Goal: Information Seeking & Learning: Learn about a topic

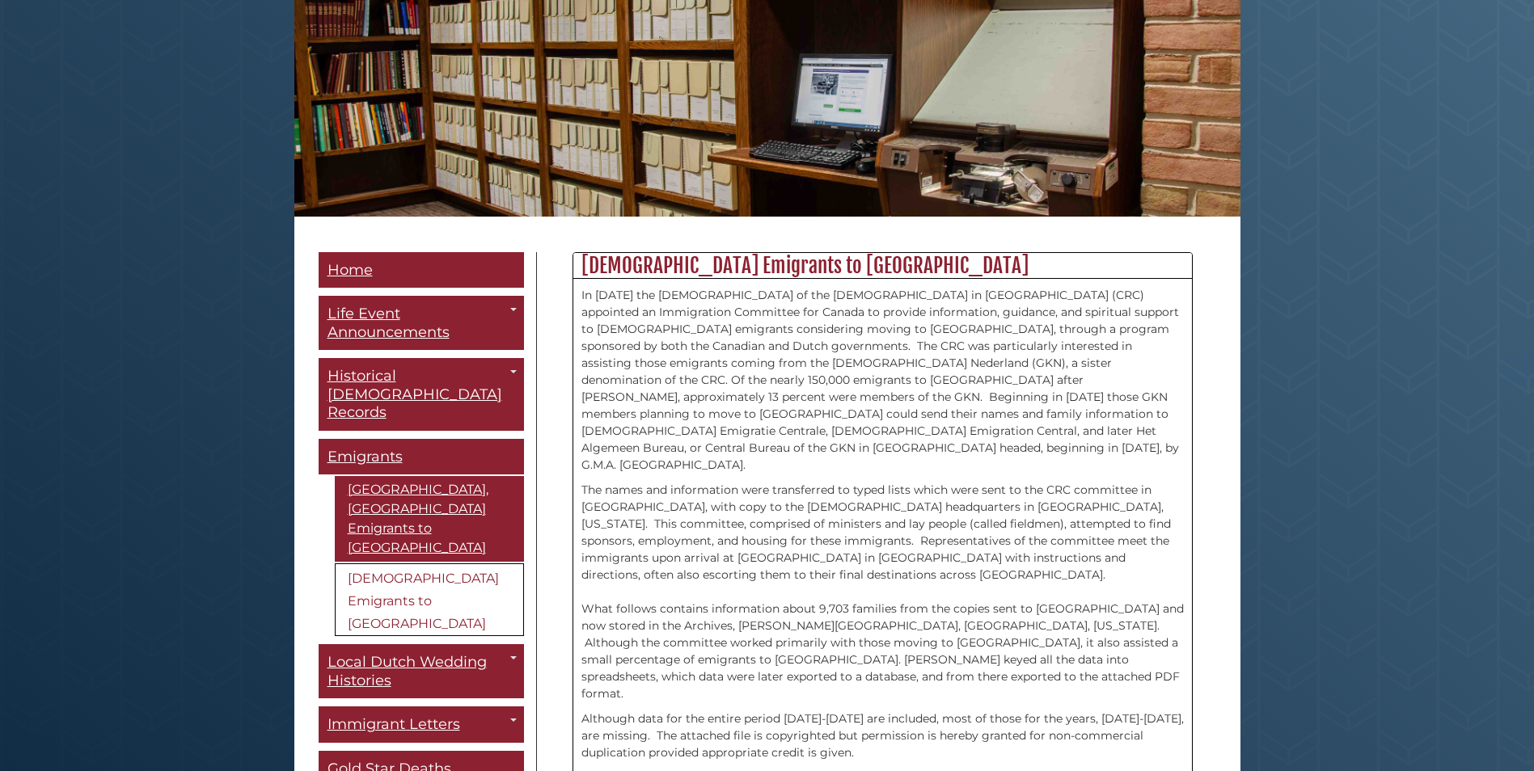
scroll to position [199, 0]
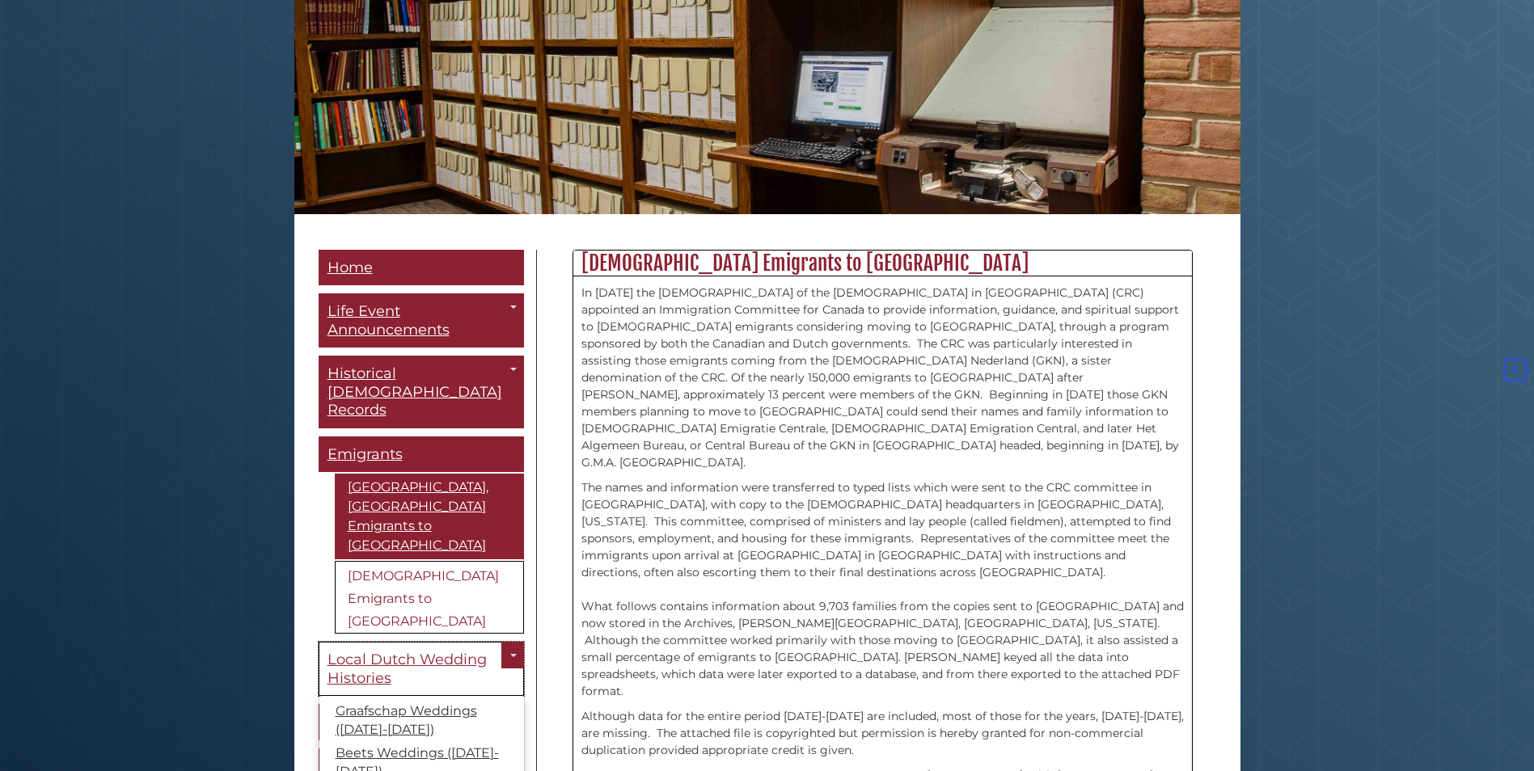
click at [431, 651] on span "Local Dutch Wedding Histories" at bounding box center [406, 669] width 159 height 36
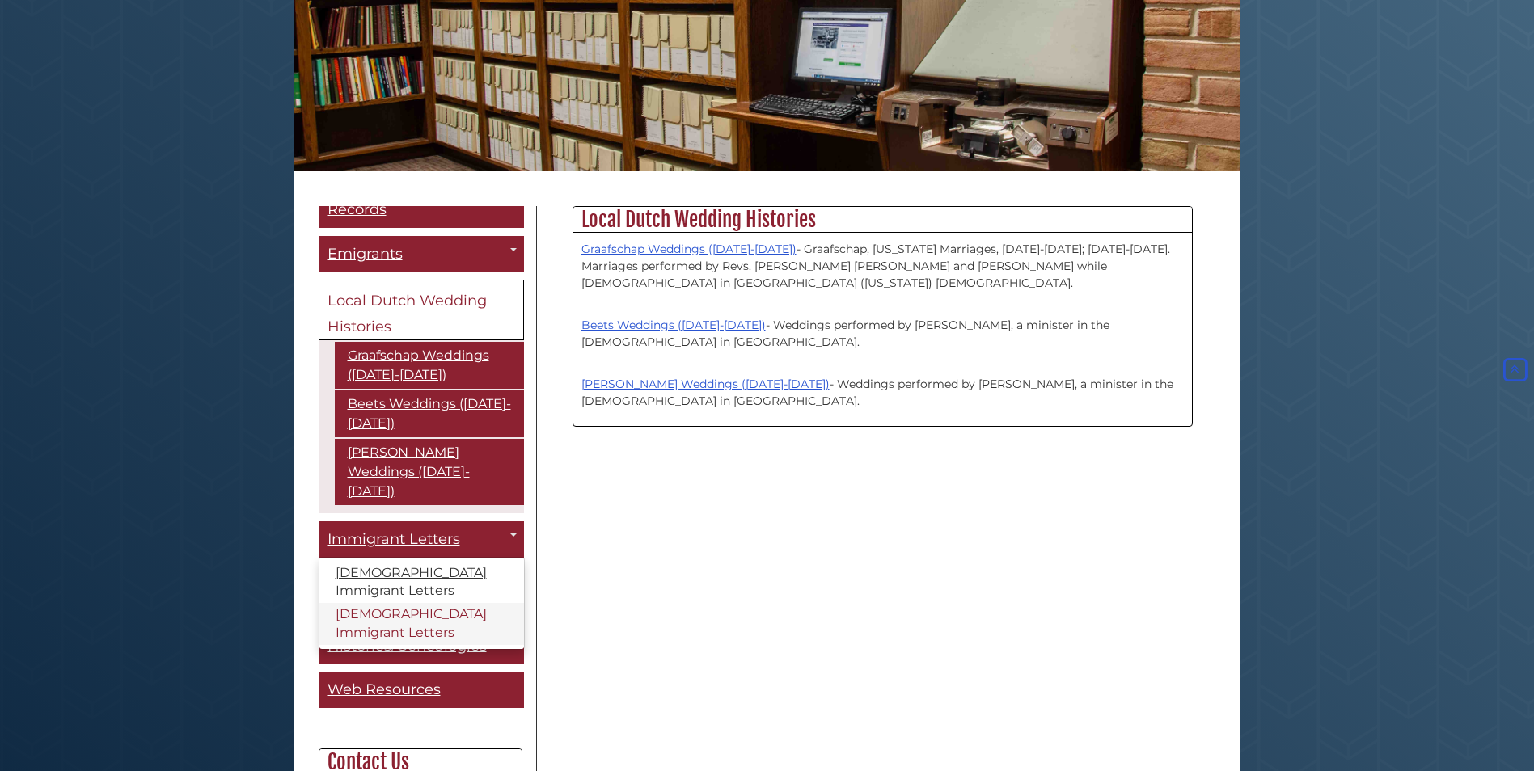
scroll to position [162, 0]
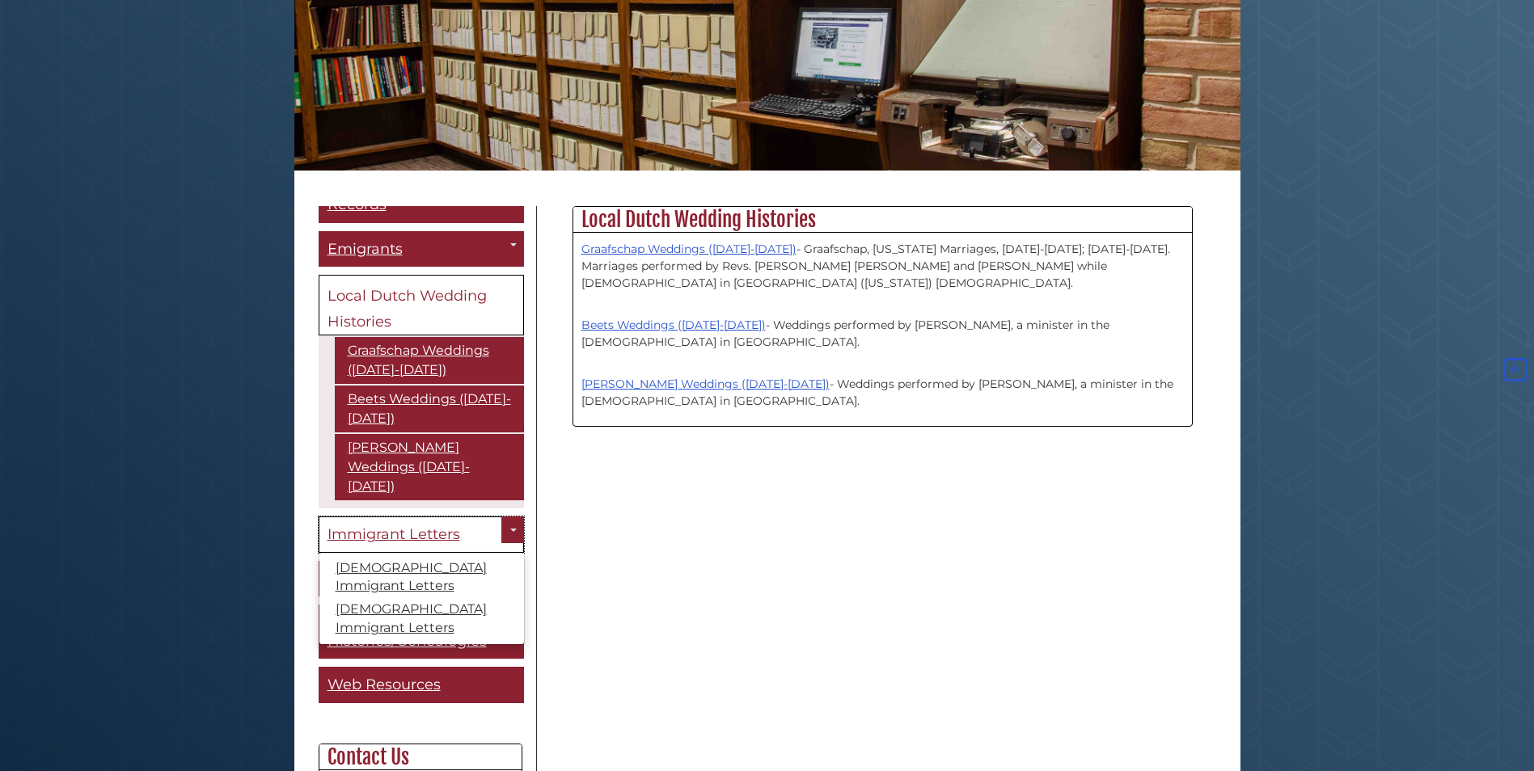
click at [436, 525] on span "Immigrant Letters" at bounding box center [393, 534] width 133 height 18
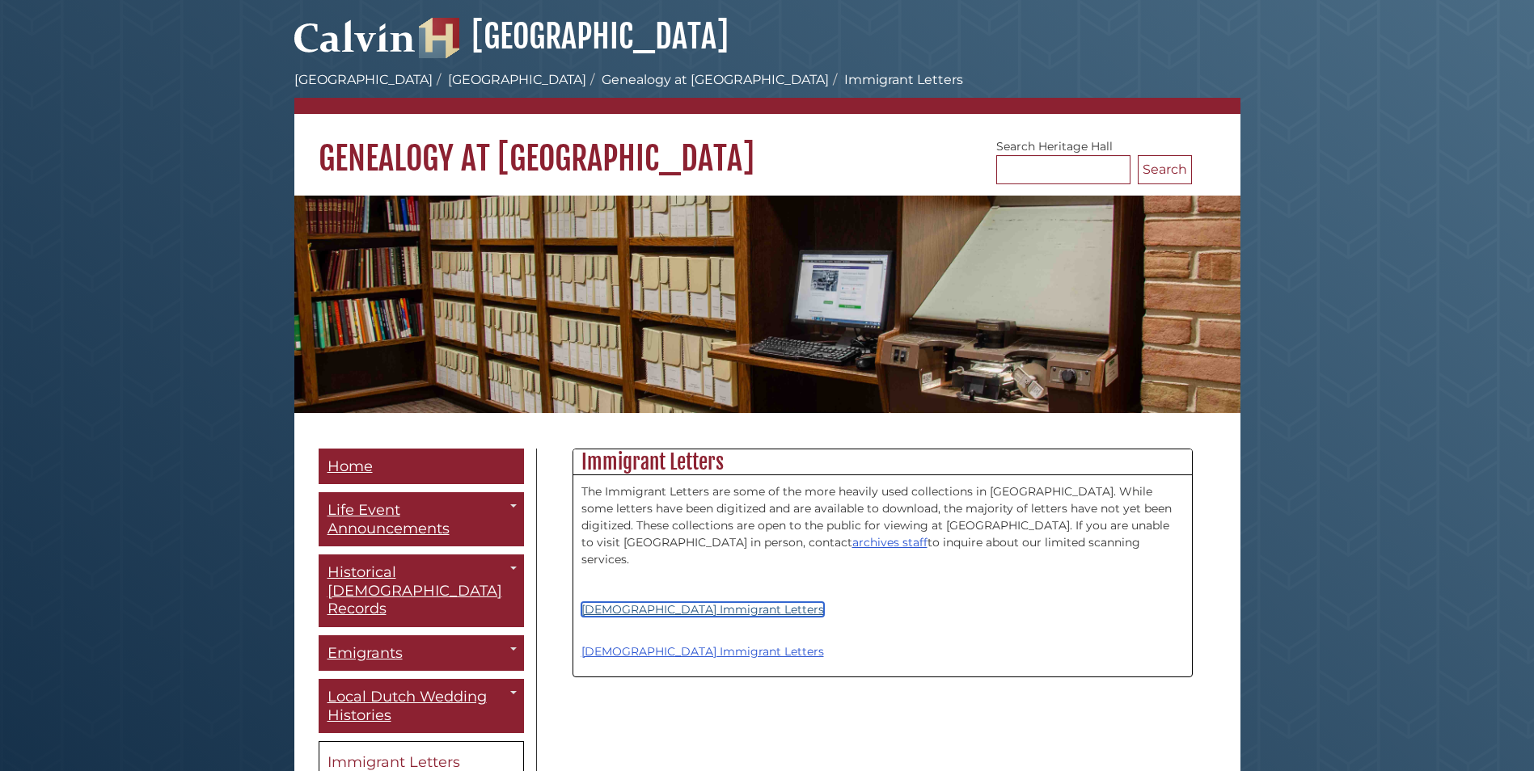
click at [661, 602] on link "[DEMOGRAPHIC_DATA] Immigrant Letters" at bounding box center [702, 609] width 243 height 15
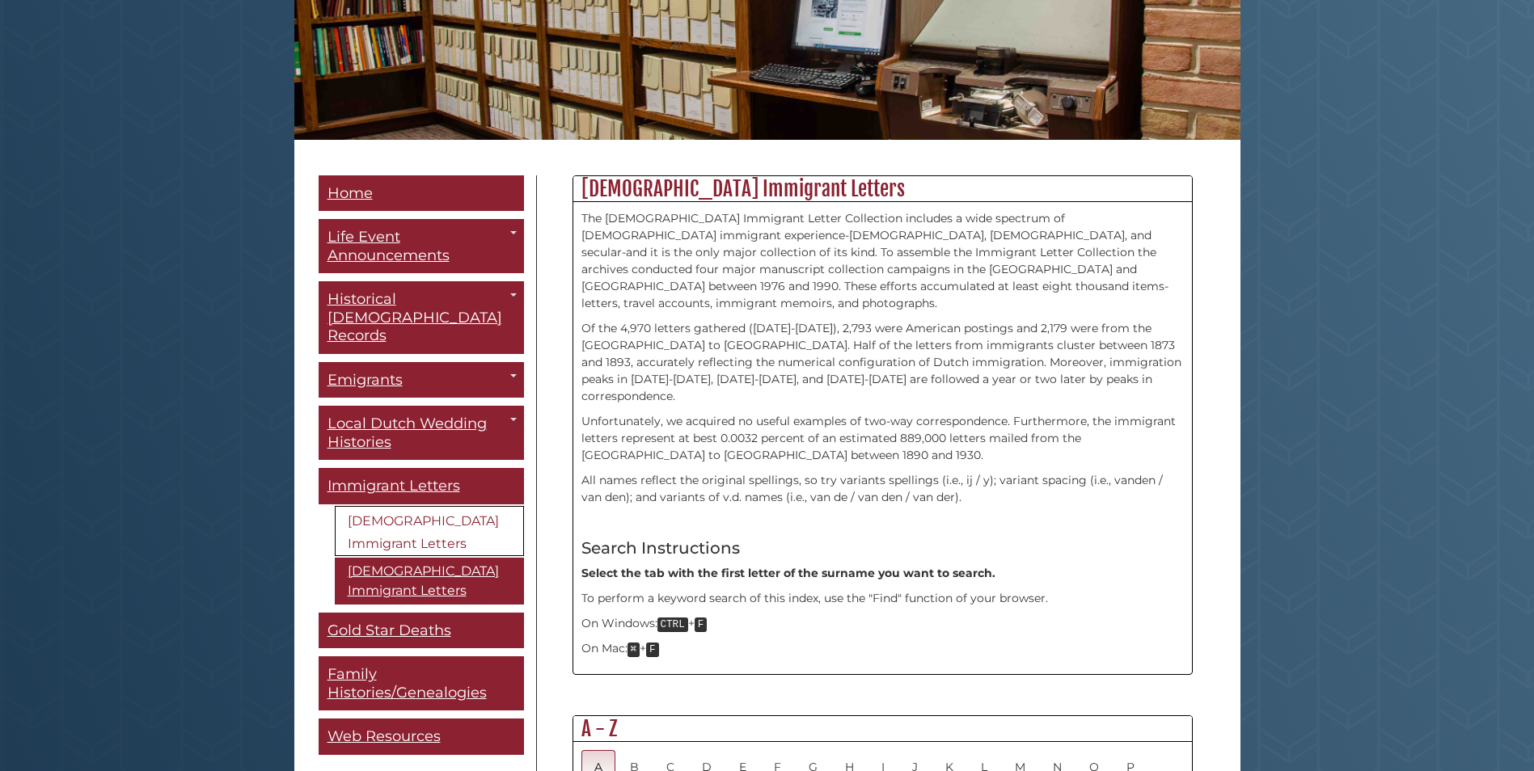
scroll to position [404, 0]
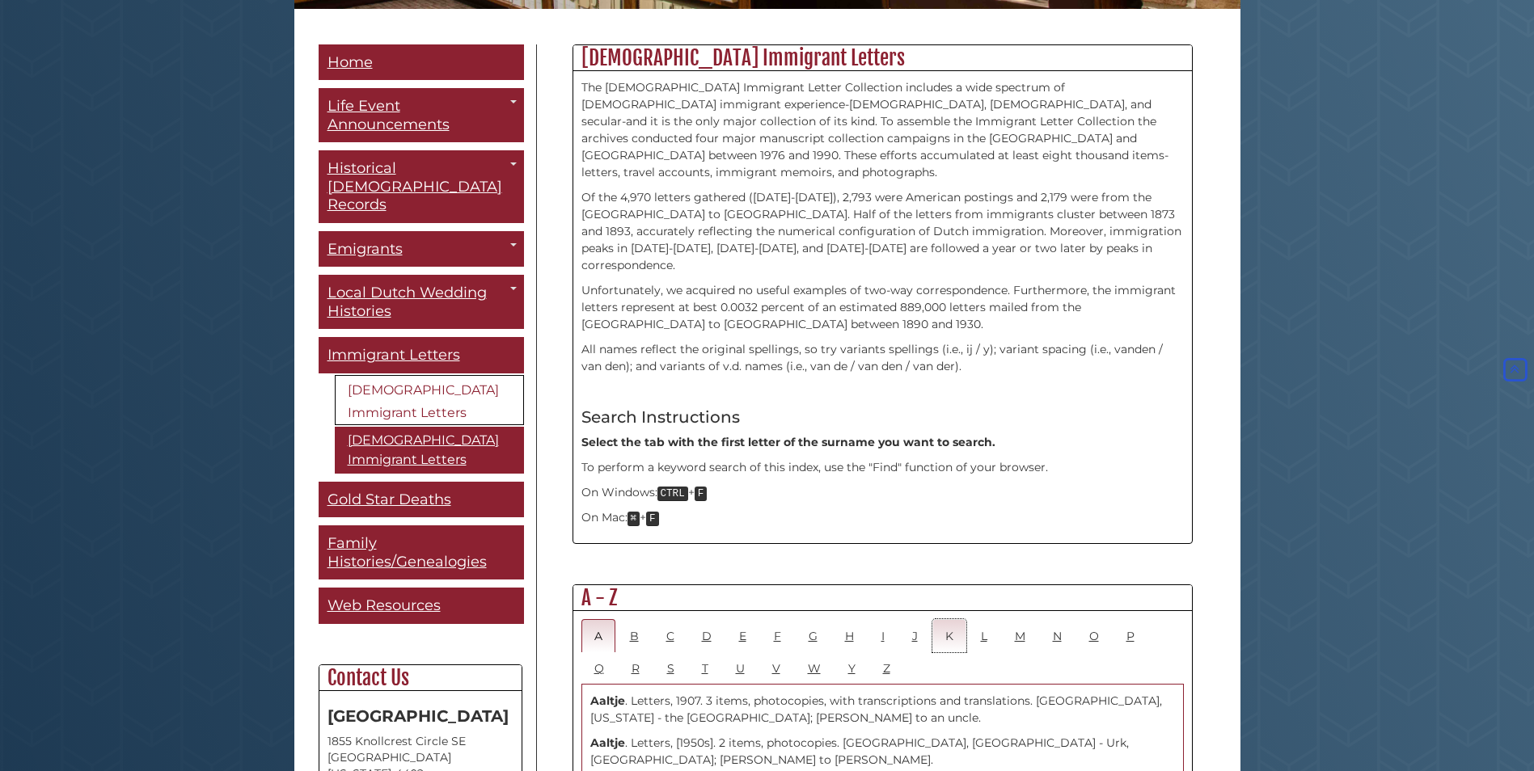
click at [948, 619] on link "K" at bounding box center [949, 635] width 34 height 33
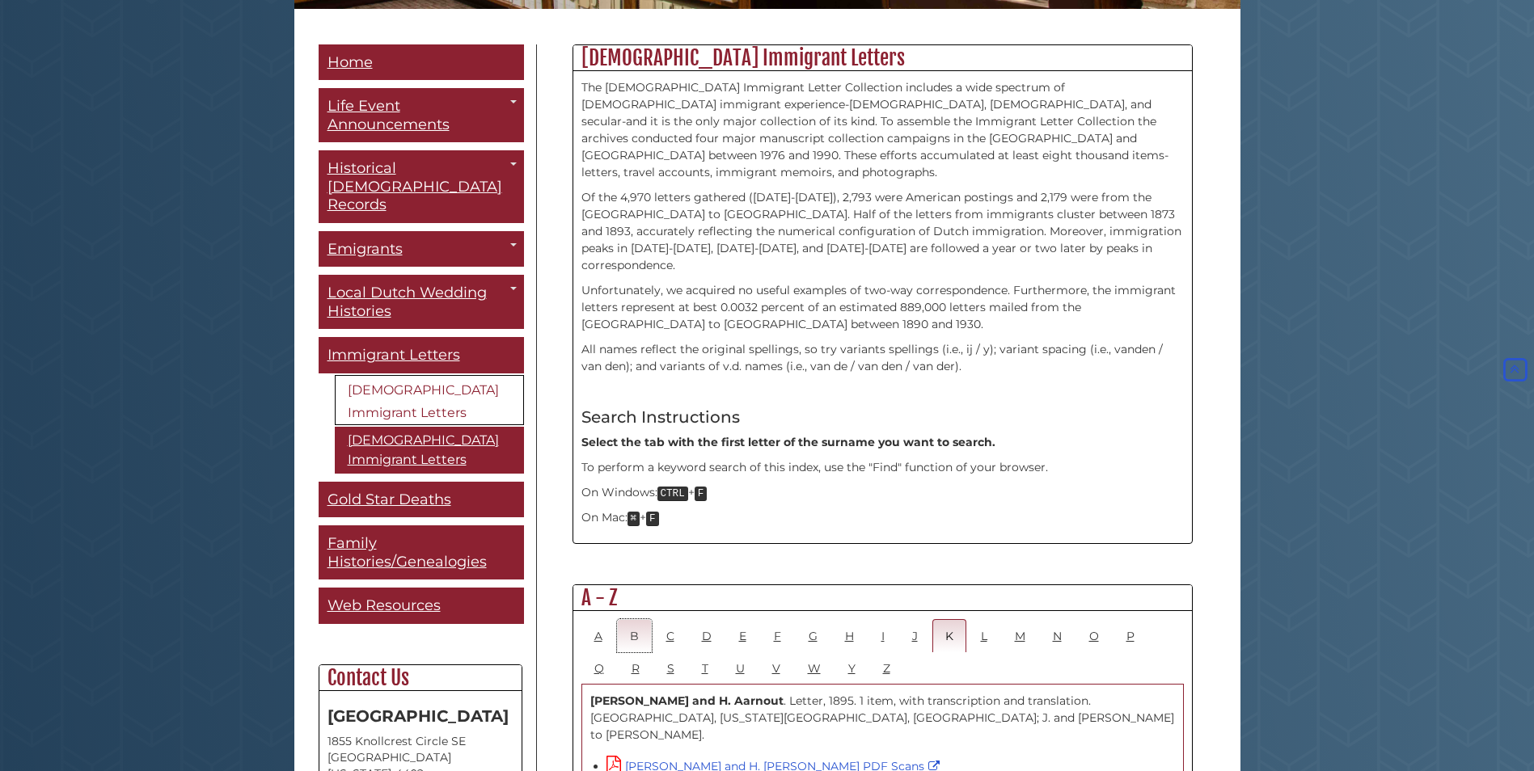
click at [637, 619] on link "B" at bounding box center [634, 635] width 35 height 33
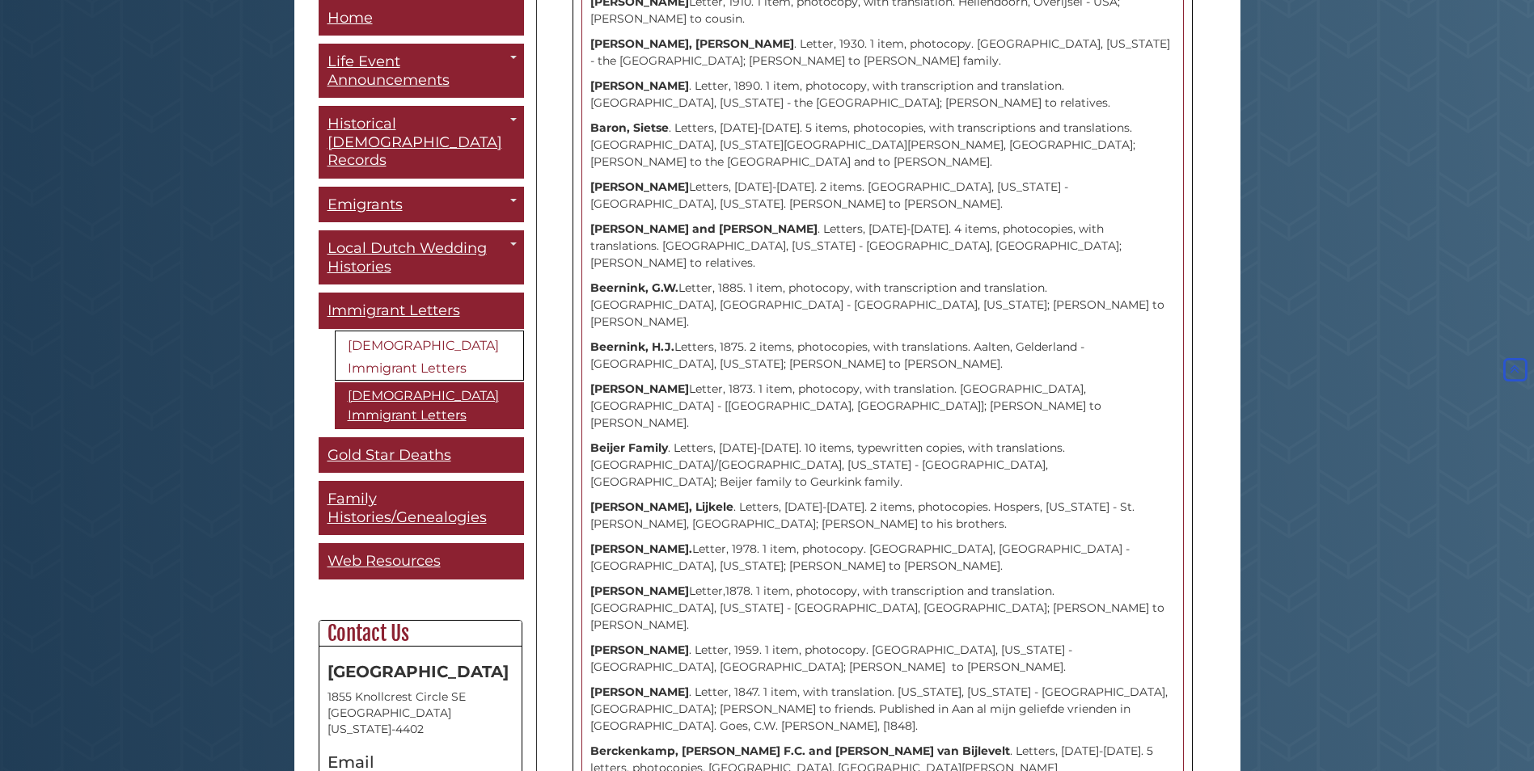
scroll to position [1940, 0]
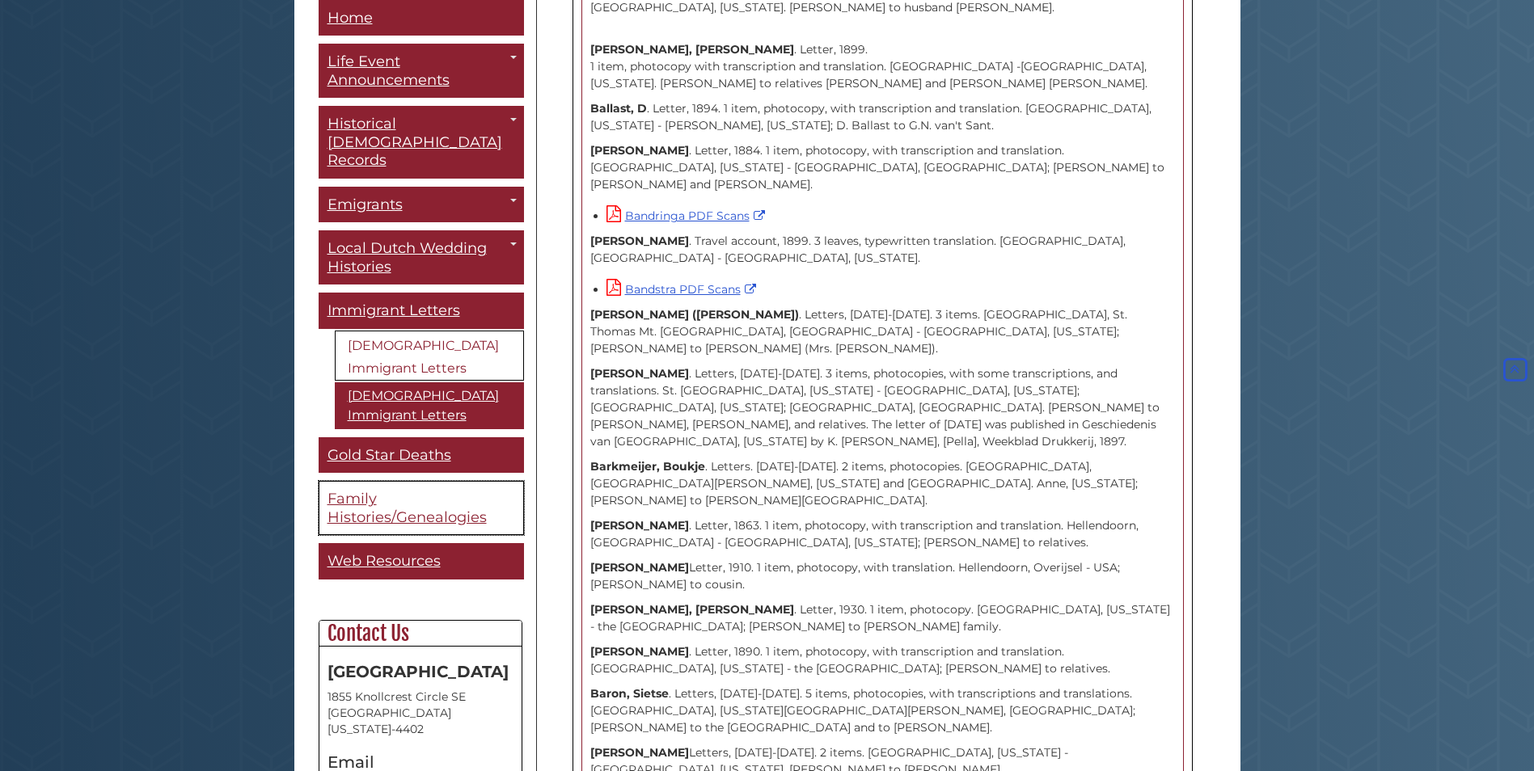
click at [445, 494] on span "Family Histories/Genealogies" at bounding box center [406, 509] width 159 height 36
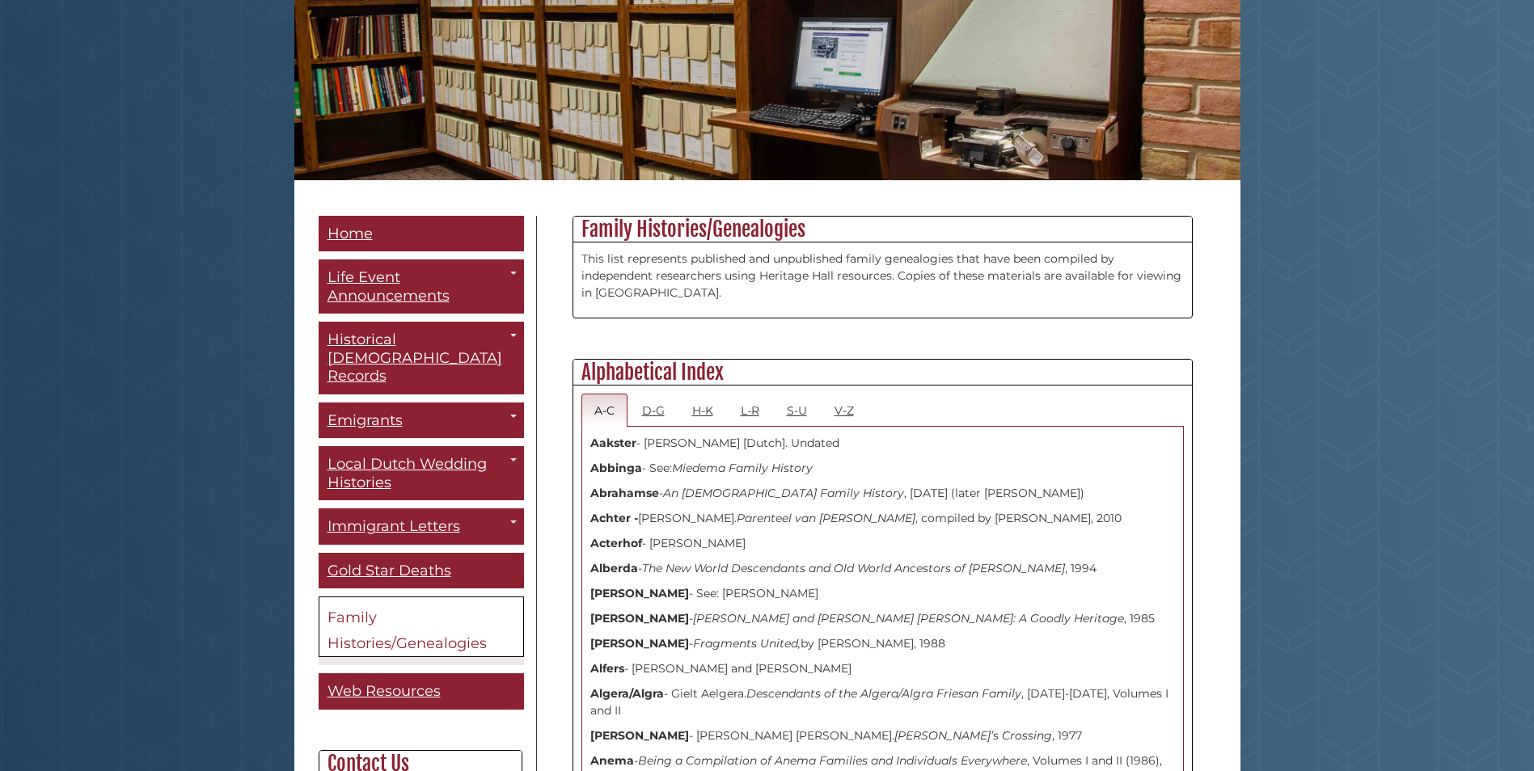
scroll to position [243, 0]
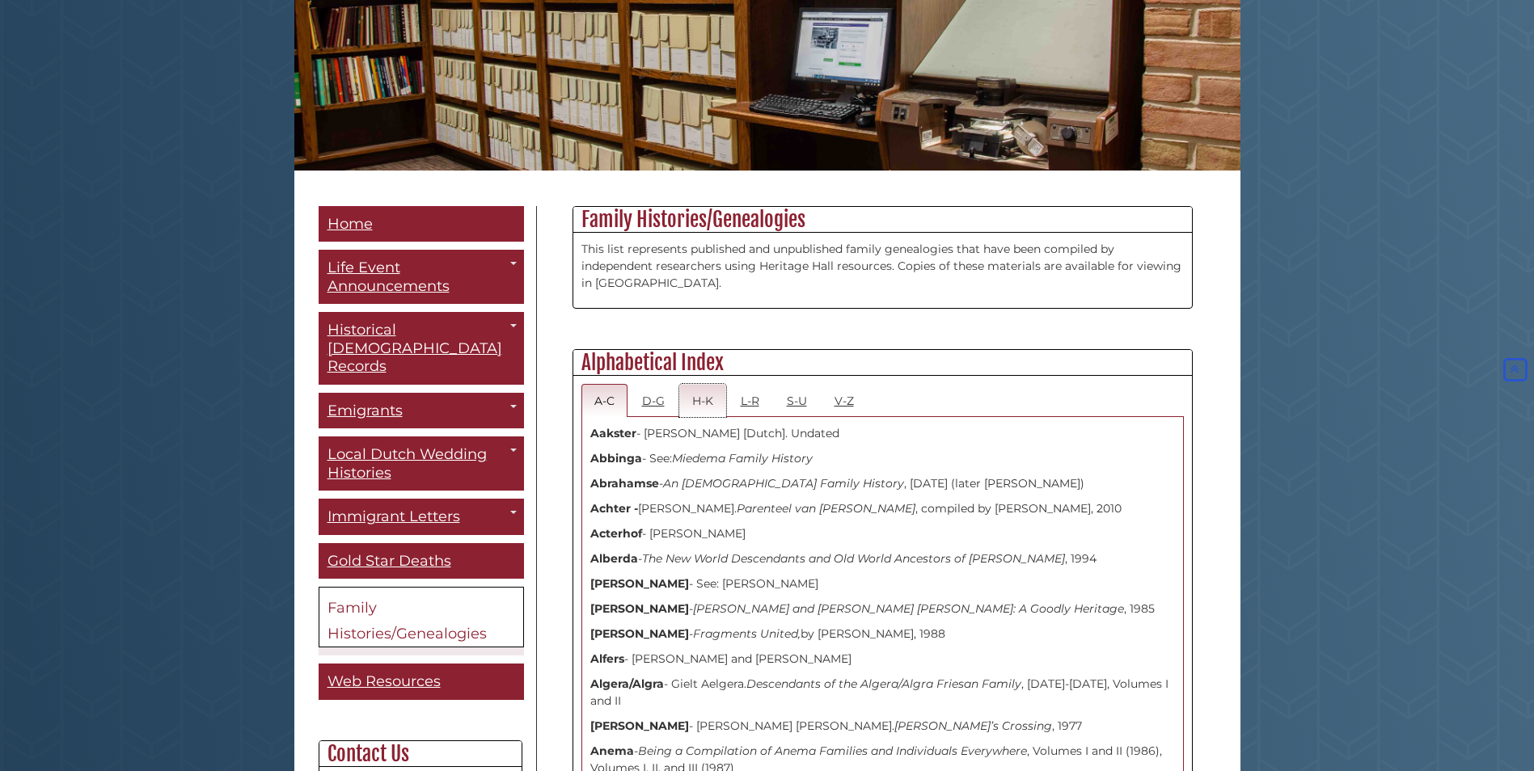
click at [708, 396] on link "H-K" at bounding box center [702, 400] width 47 height 33
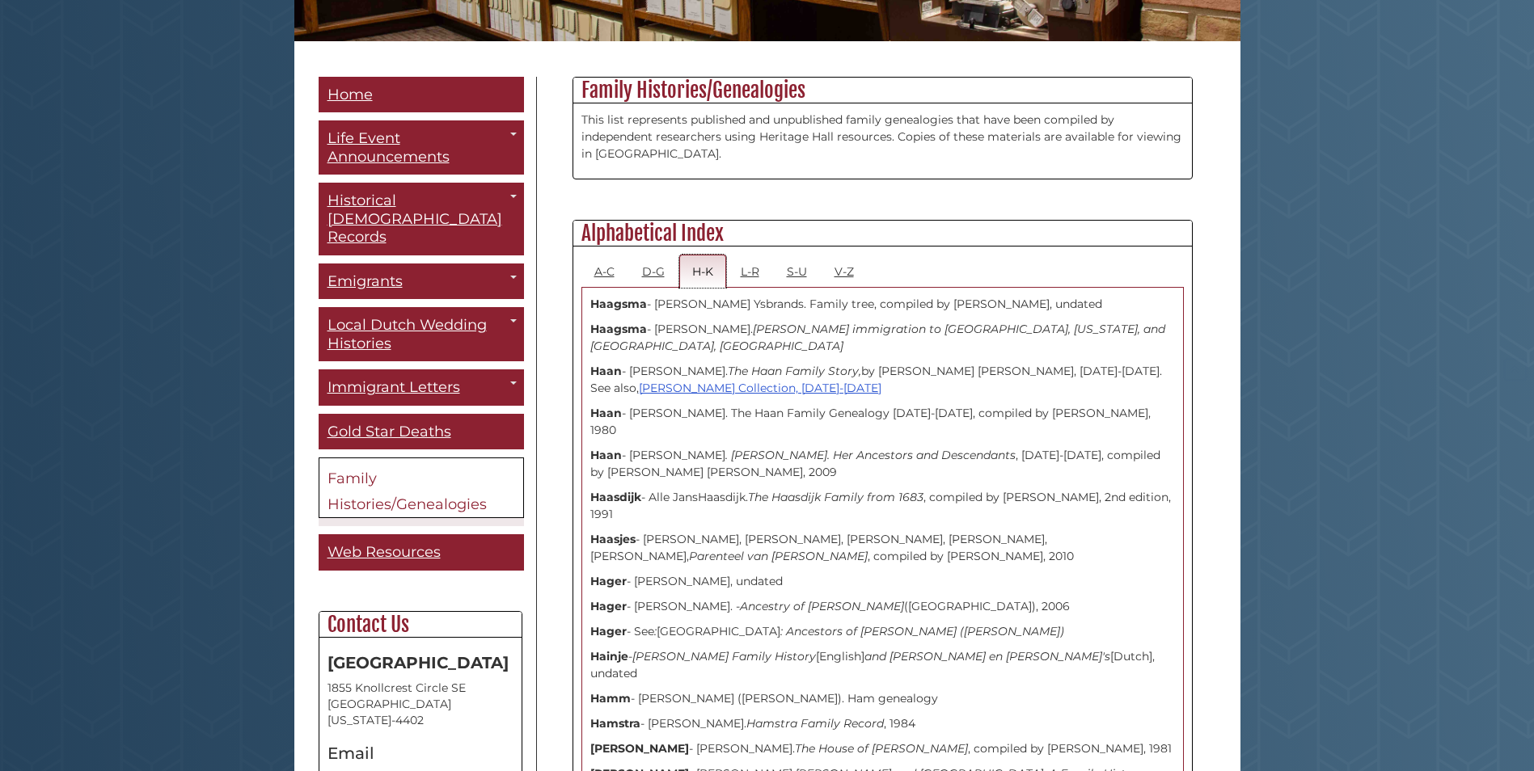
scroll to position [404, 0]
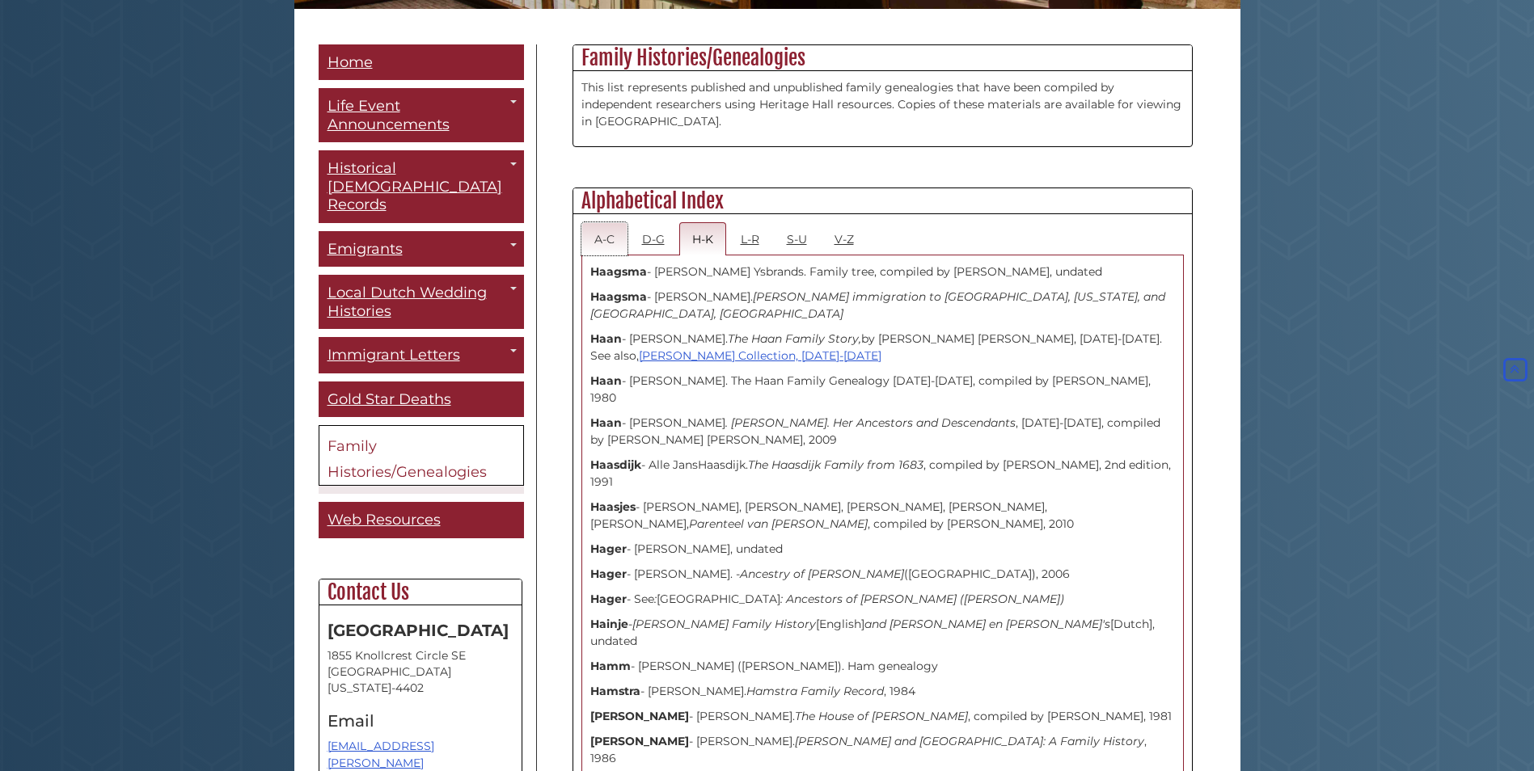
click at [603, 230] on link "A-C" at bounding box center [604, 238] width 46 height 33
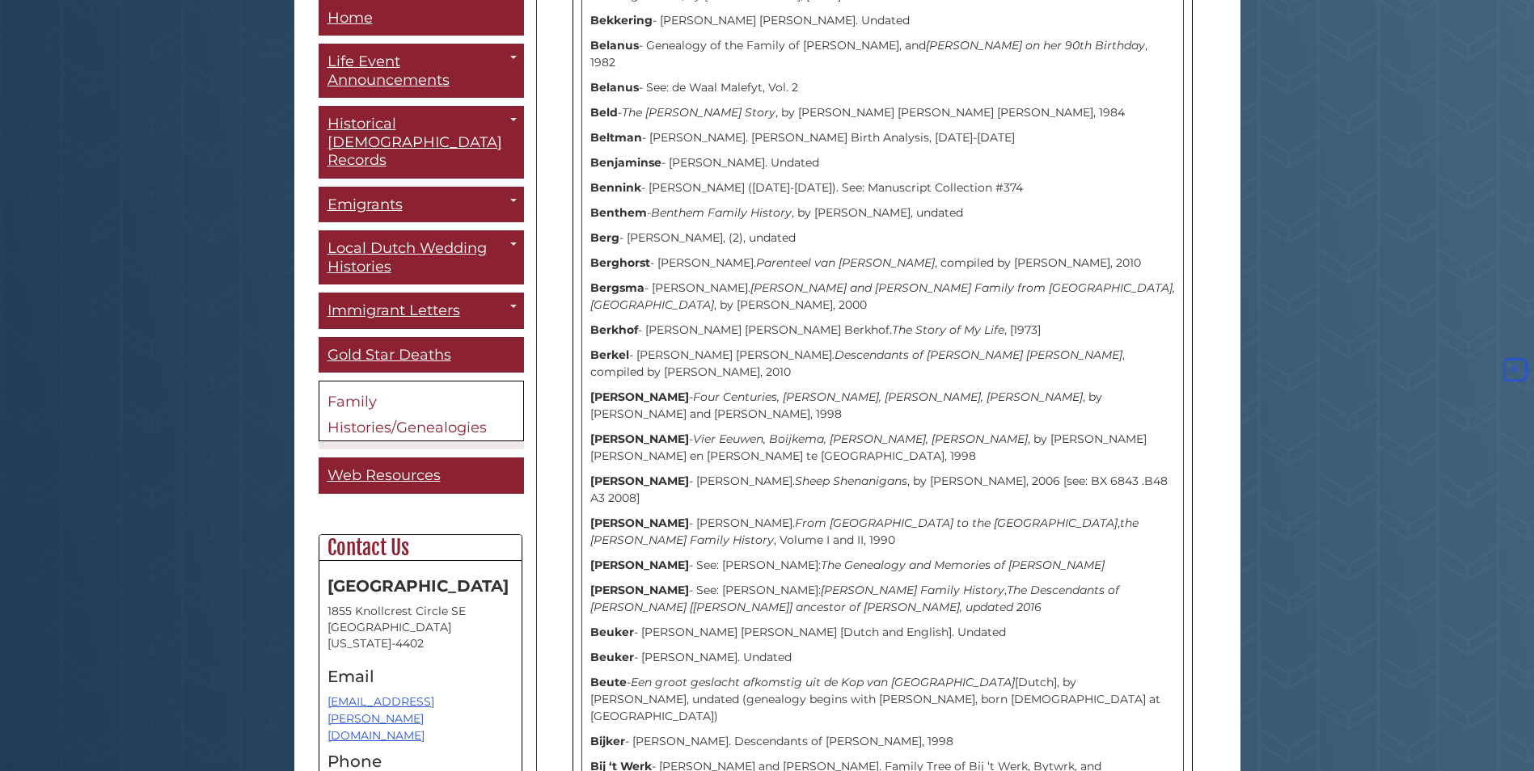
scroll to position [1779, 0]
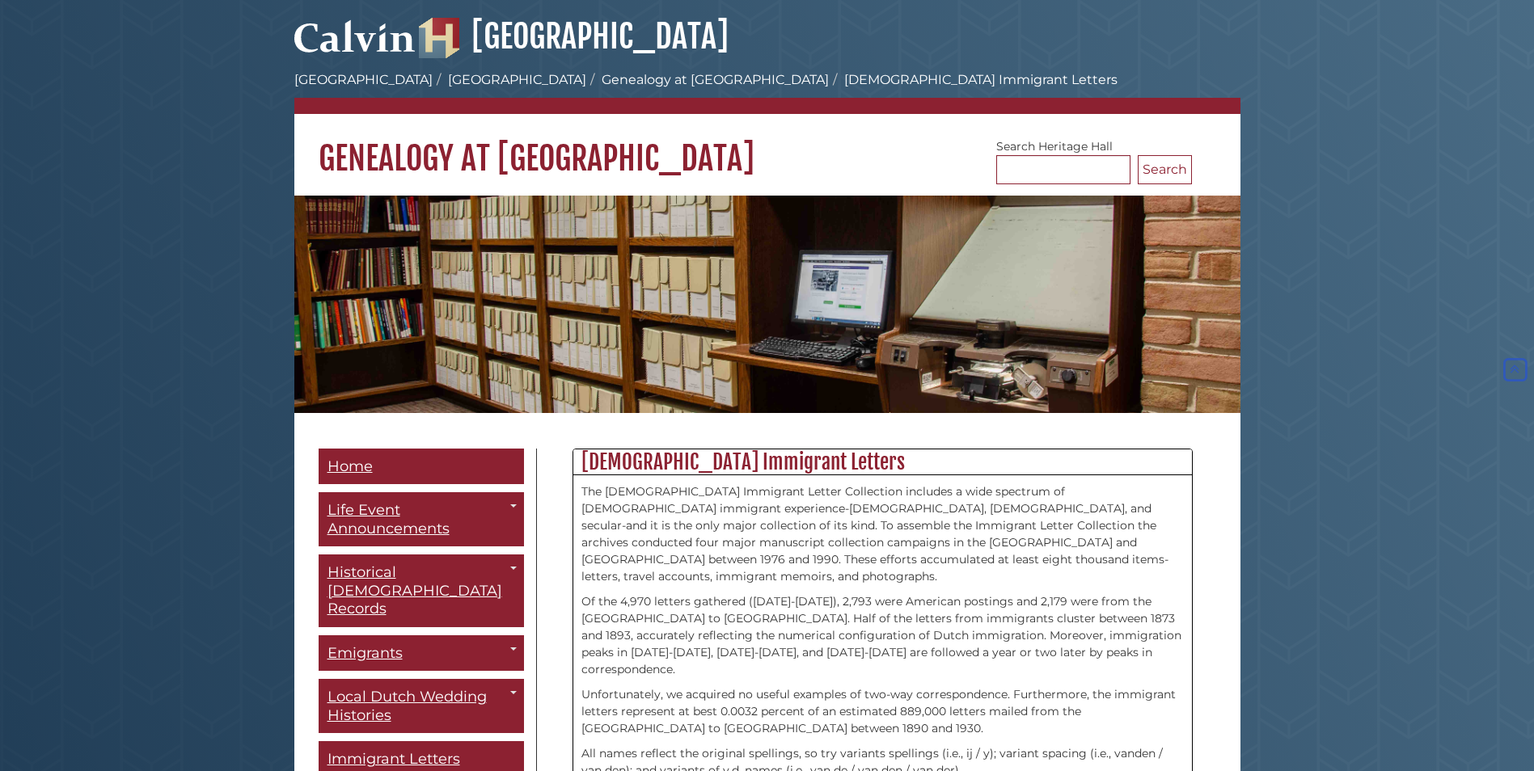
scroll to position [1940, 0]
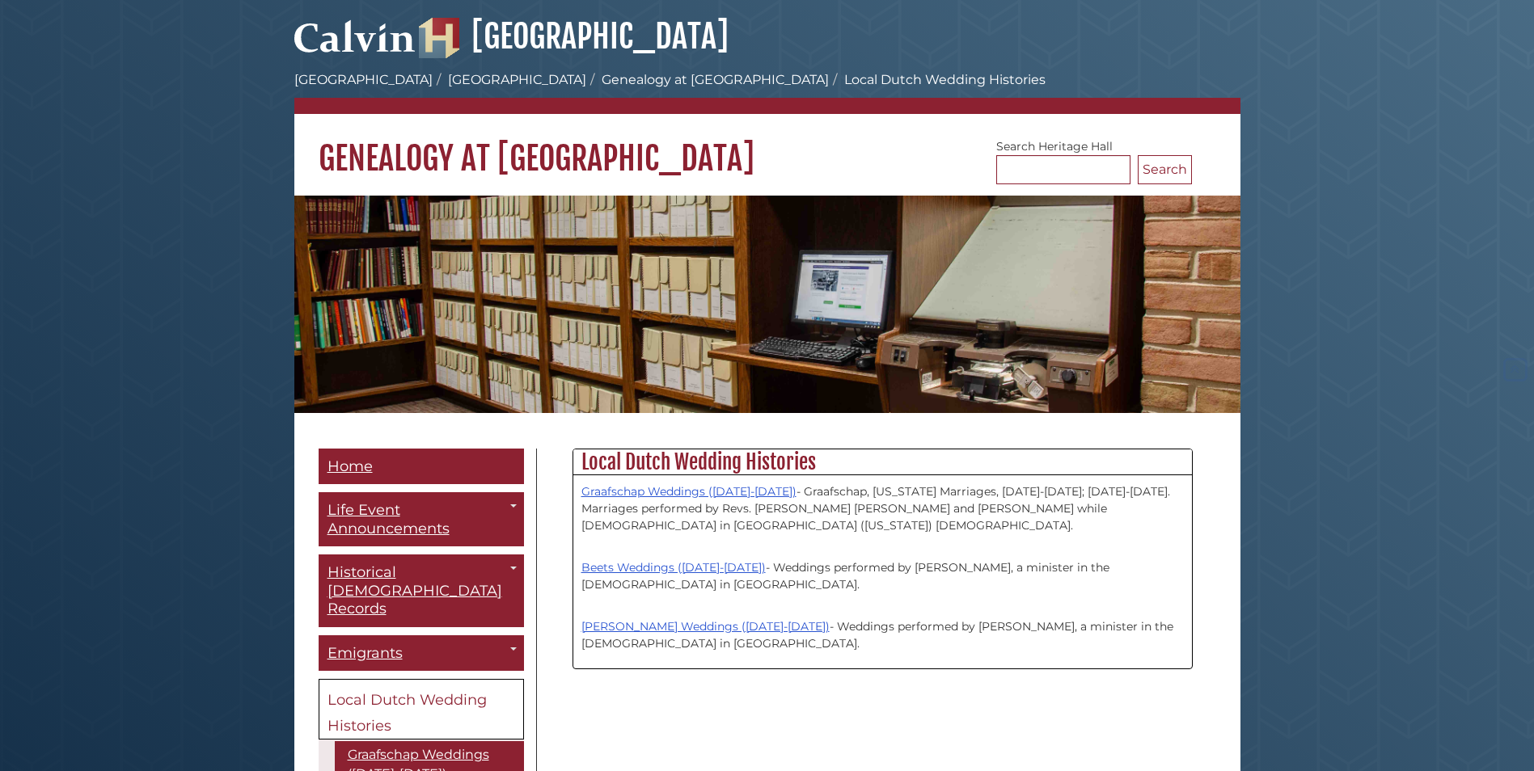
scroll to position [243, 0]
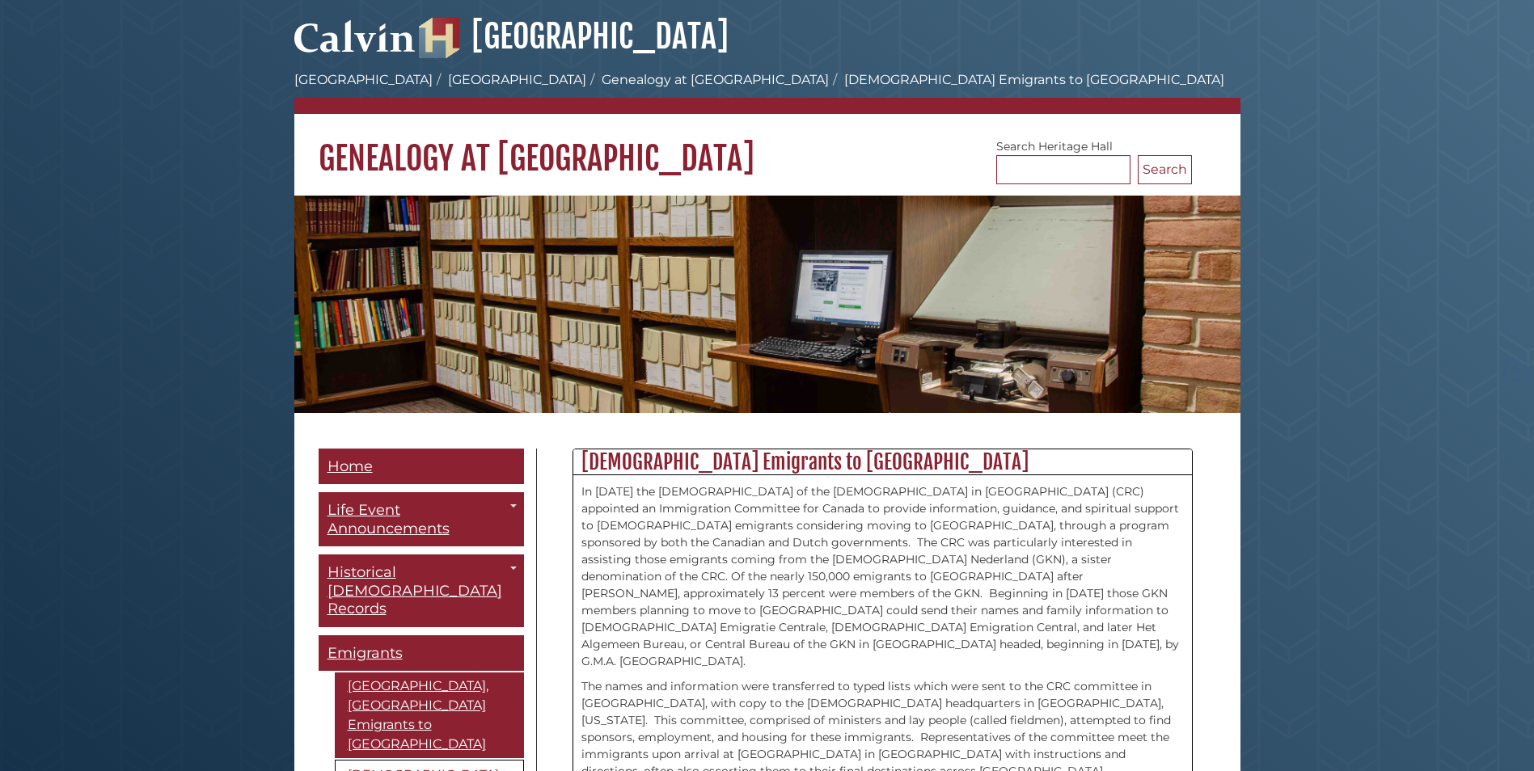
scroll to position [199, 0]
